Goal: Information Seeking & Learning: Find specific fact

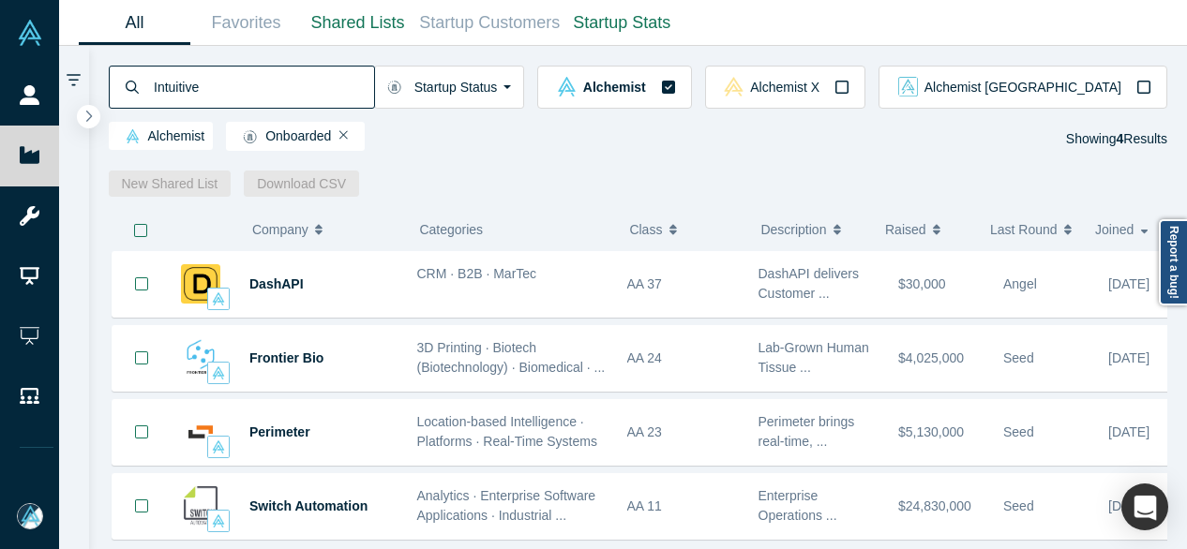
drag, startPoint x: 232, startPoint y: 87, endPoint x: 133, endPoint y: 75, distance: 100.1
click at [129, 76] on div "Intuitive" at bounding box center [242, 87] width 266 height 43
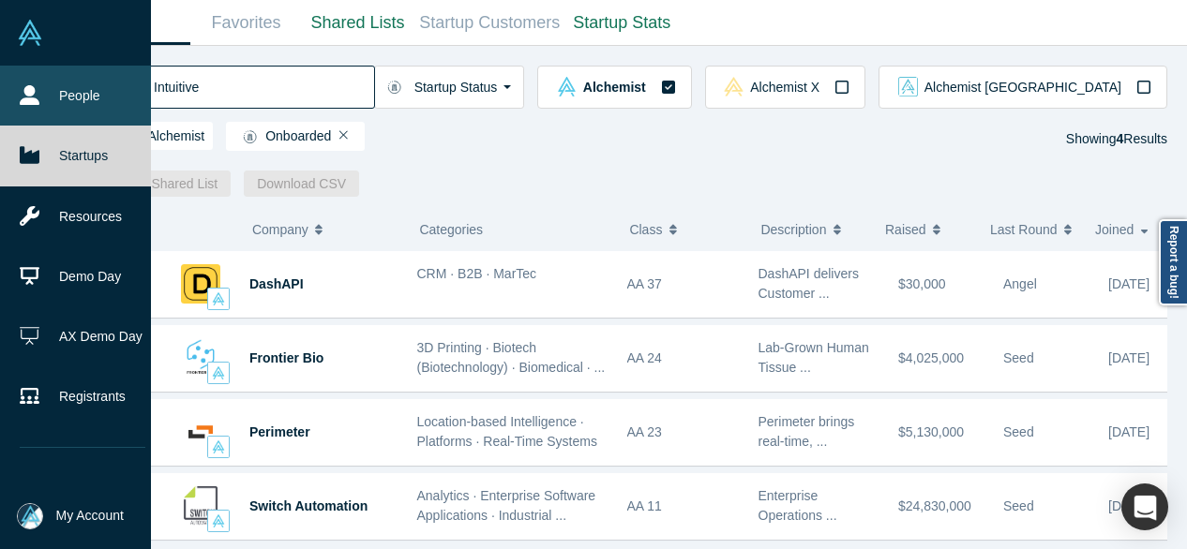
click at [36, 96] on icon at bounding box center [30, 95] width 20 height 20
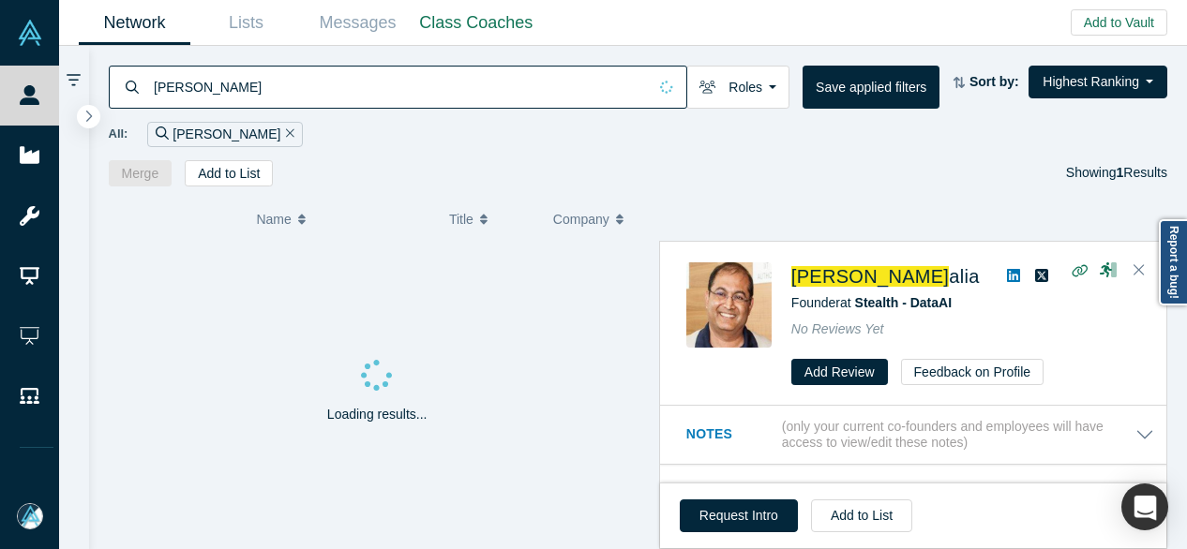
drag, startPoint x: 36, startPoint y: 96, endPoint x: 137, endPoint y: 82, distance: 102.2
click at [134, 83] on div "[PERSON_NAME]" at bounding box center [398, 87] width 578 height 43
paste input "[PERSON_NAME]"
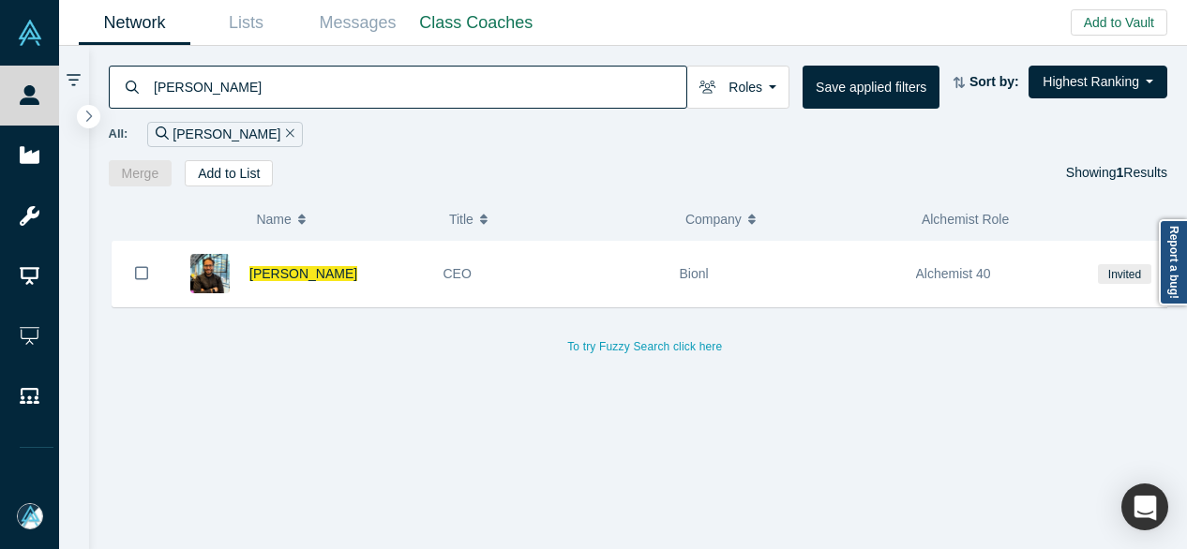
type input "[PERSON_NAME]"
